Goal: Navigation & Orientation: Find specific page/section

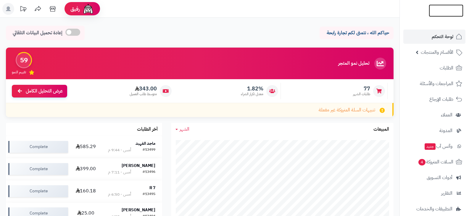
click at [440, 17] on img at bounding box center [445, 23] width 35 height 12
click at [439, 17] on img at bounding box center [445, 23] width 35 height 12
